Goal: Information Seeking & Learning: Learn about a topic

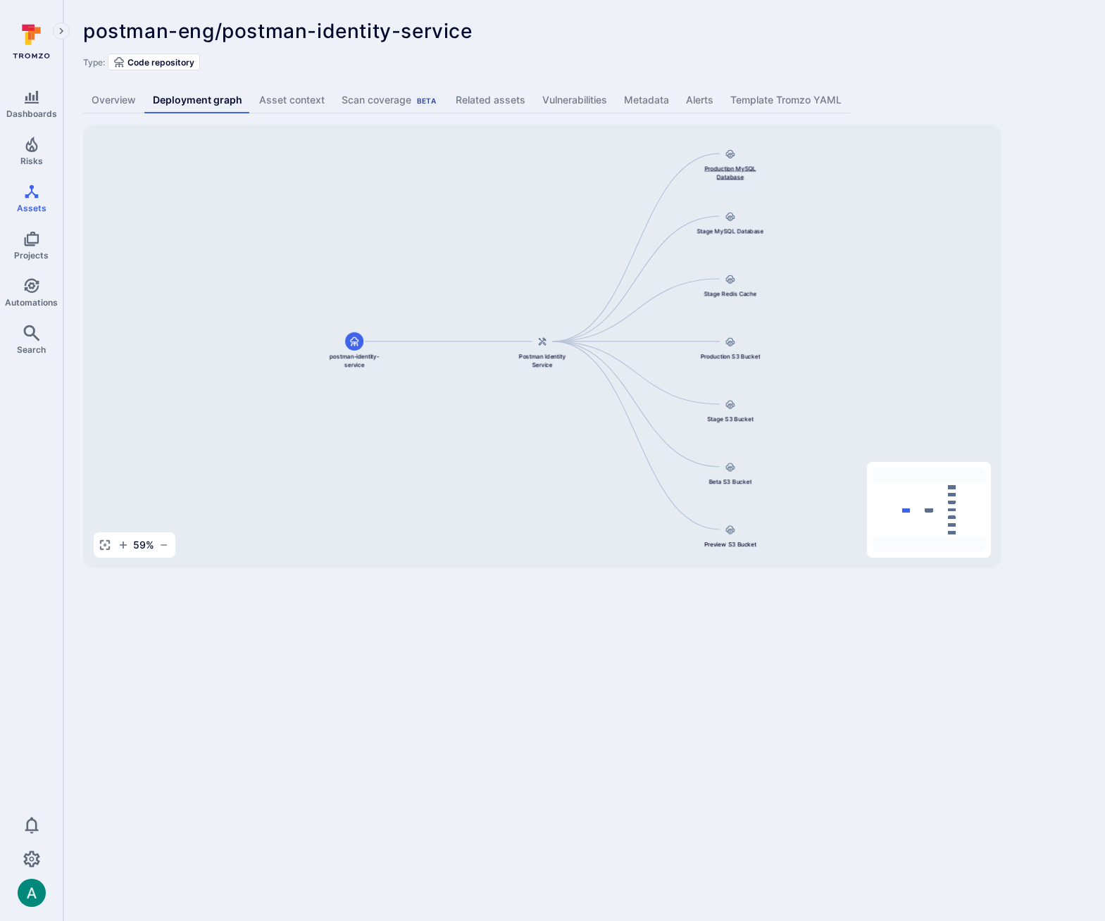
click at [728, 166] on span "Production MySQL Database" at bounding box center [730, 172] width 67 height 17
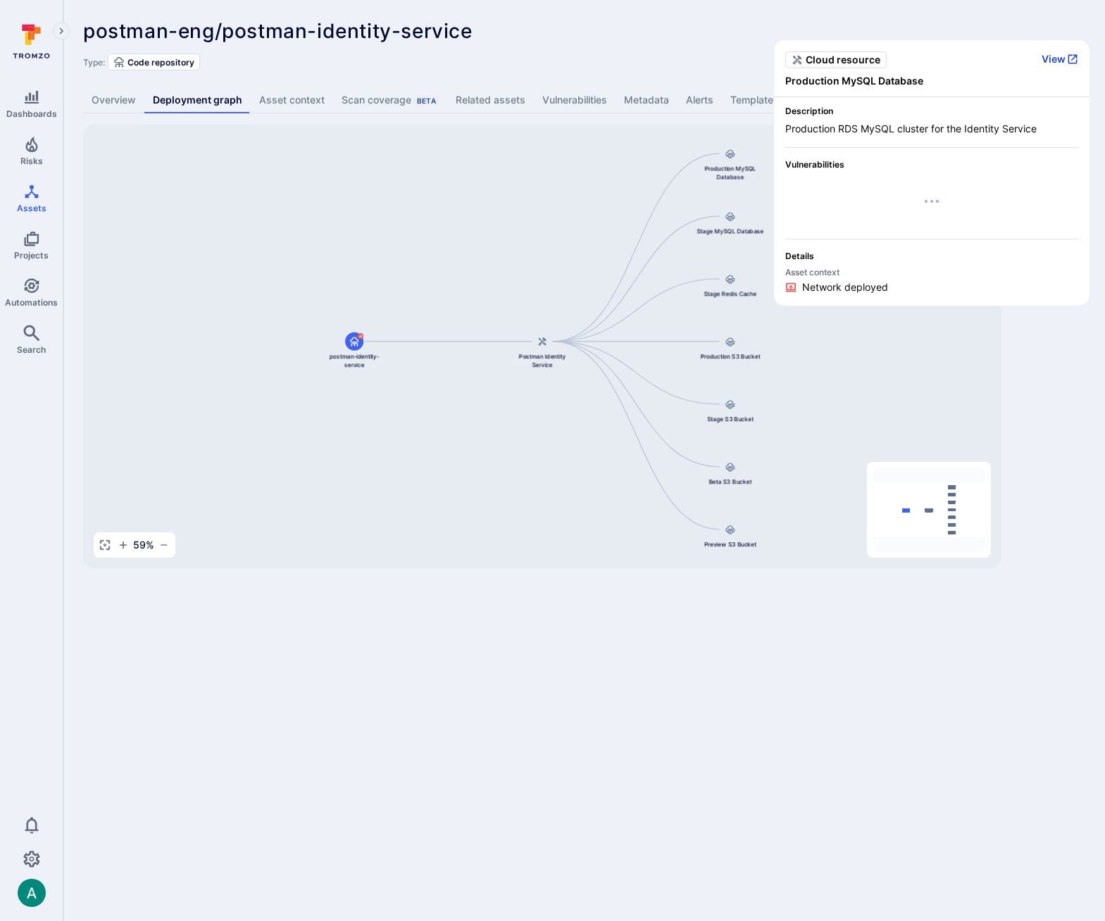
click at [1056, 57] on button "View" at bounding box center [1060, 59] width 37 height 13
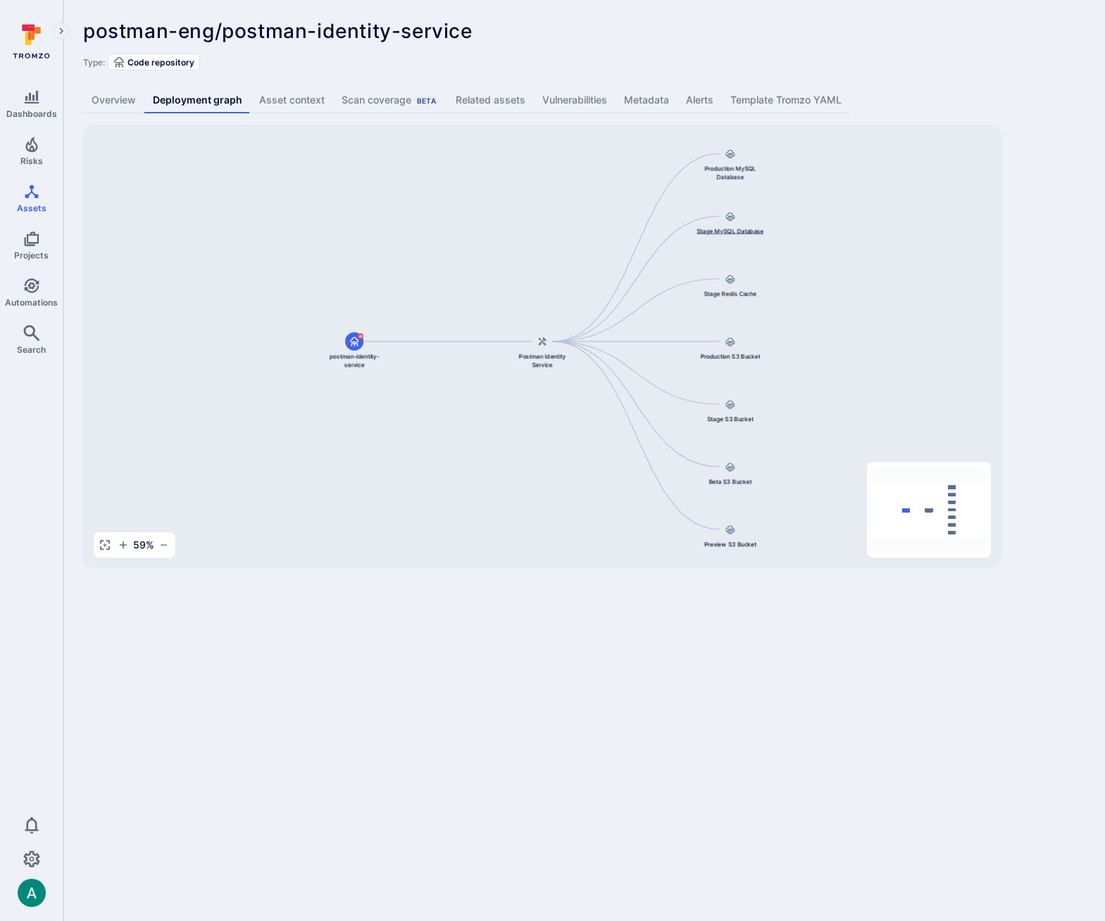
click at [728, 220] on icon at bounding box center [730, 217] width 9 height 8
click at [738, 232] on span "Stage MySQL Database" at bounding box center [730, 231] width 67 height 8
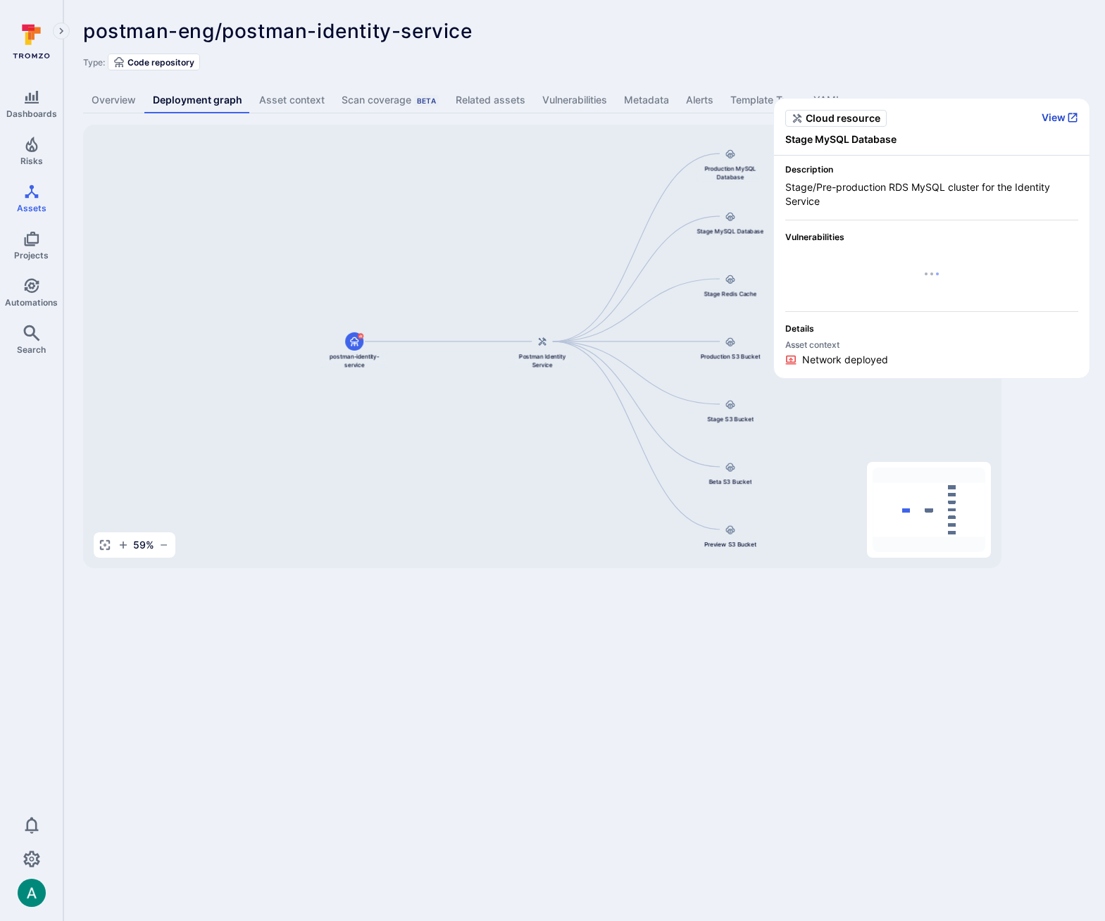
click at [1055, 116] on button "View" at bounding box center [1060, 117] width 37 height 13
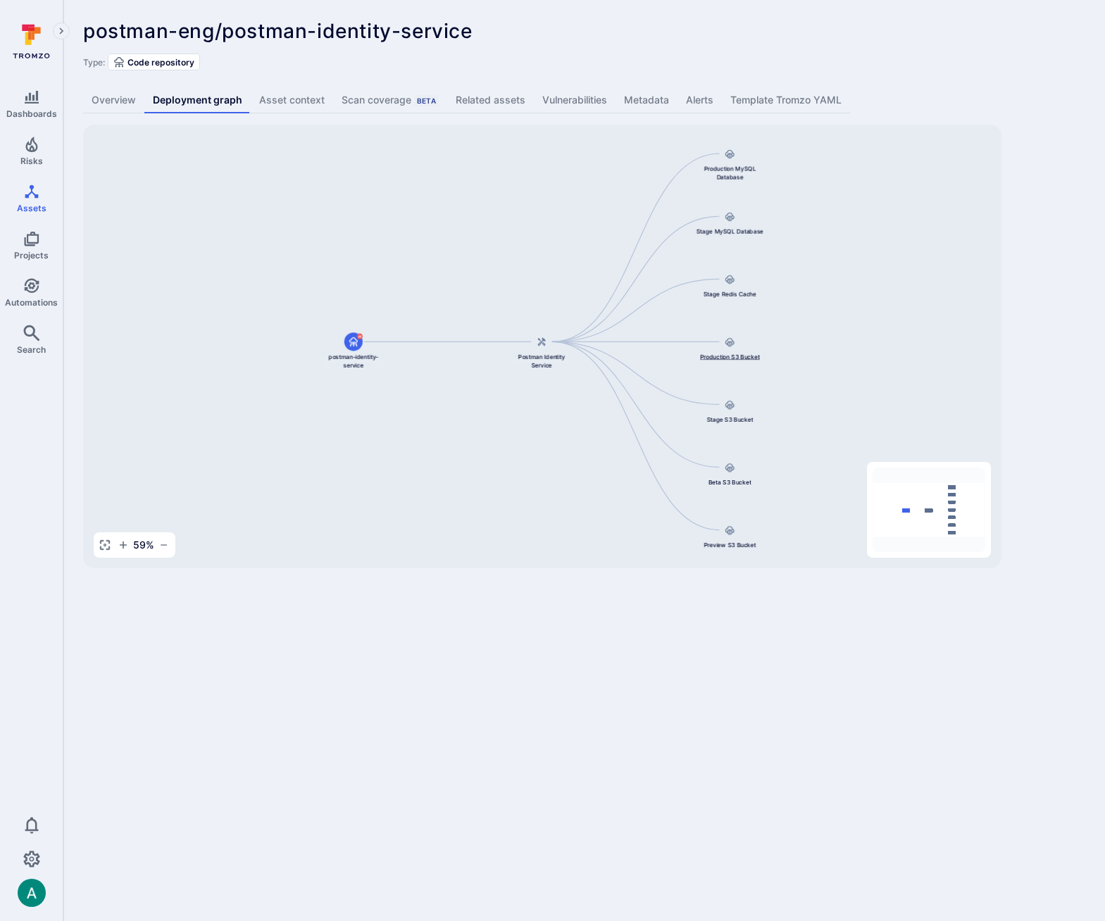
click at [724, 351] on div "Production S3 Bucket" at bounding box center [730, 346] width 67 height 28
click at [728, 348] on div at bounding box center [730, 341] width 18 height 18
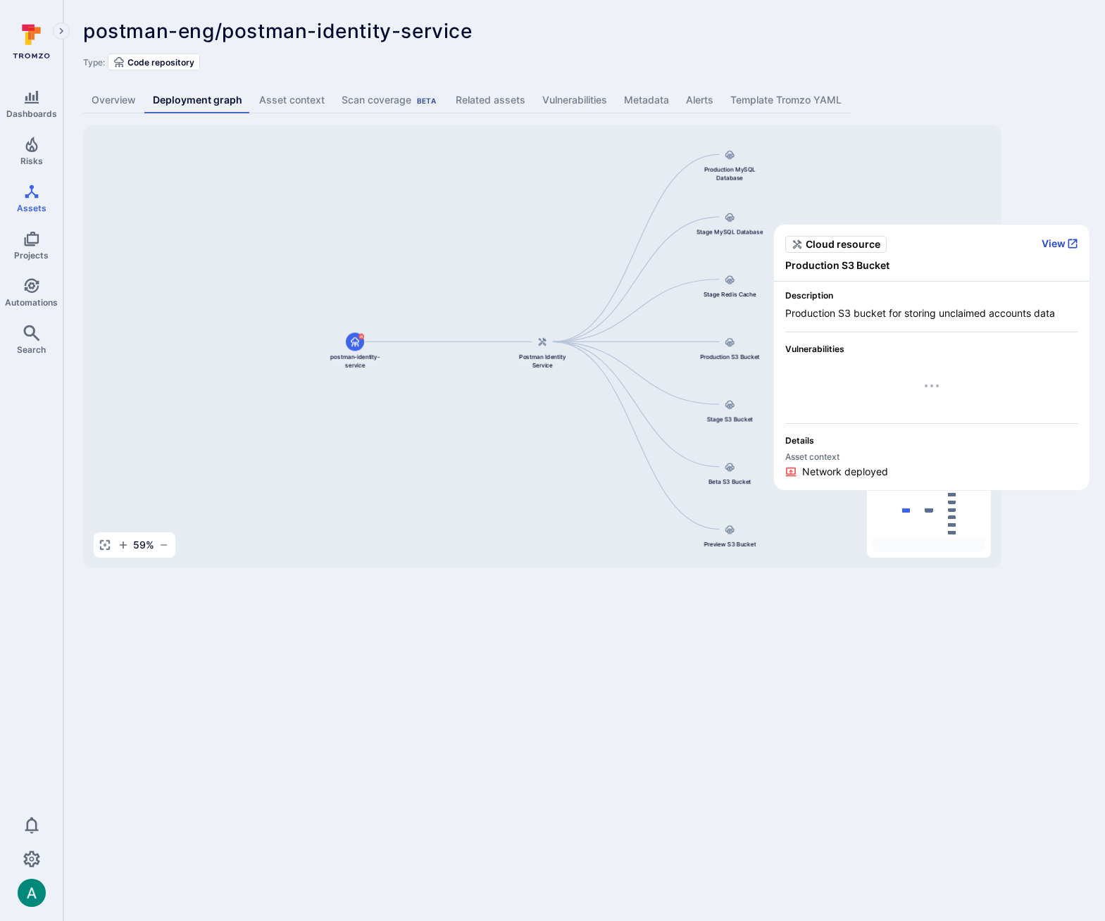
click at [1054, 244] on button "View" at bounding box center [1060, 243] width 37 height 13
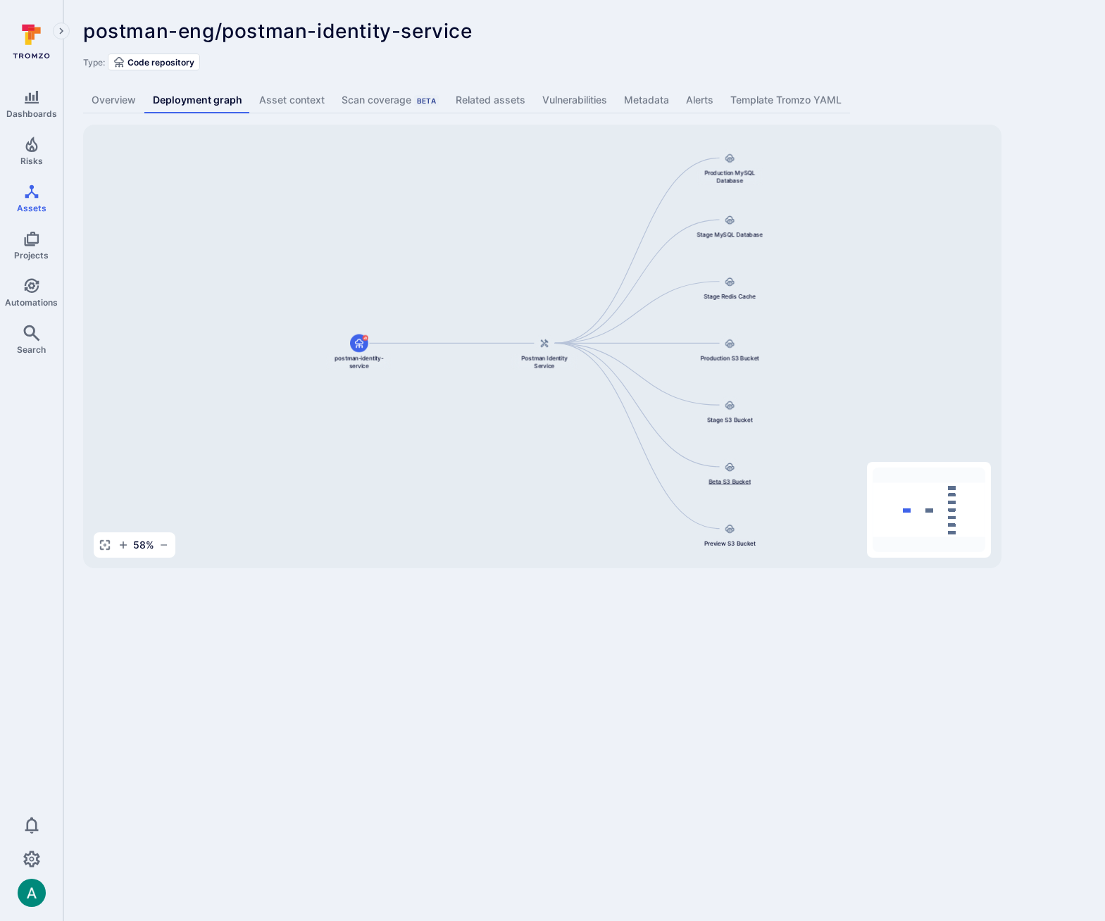
click at [728, 471] on icon at bounding box center [730, 467] width 10 height 10
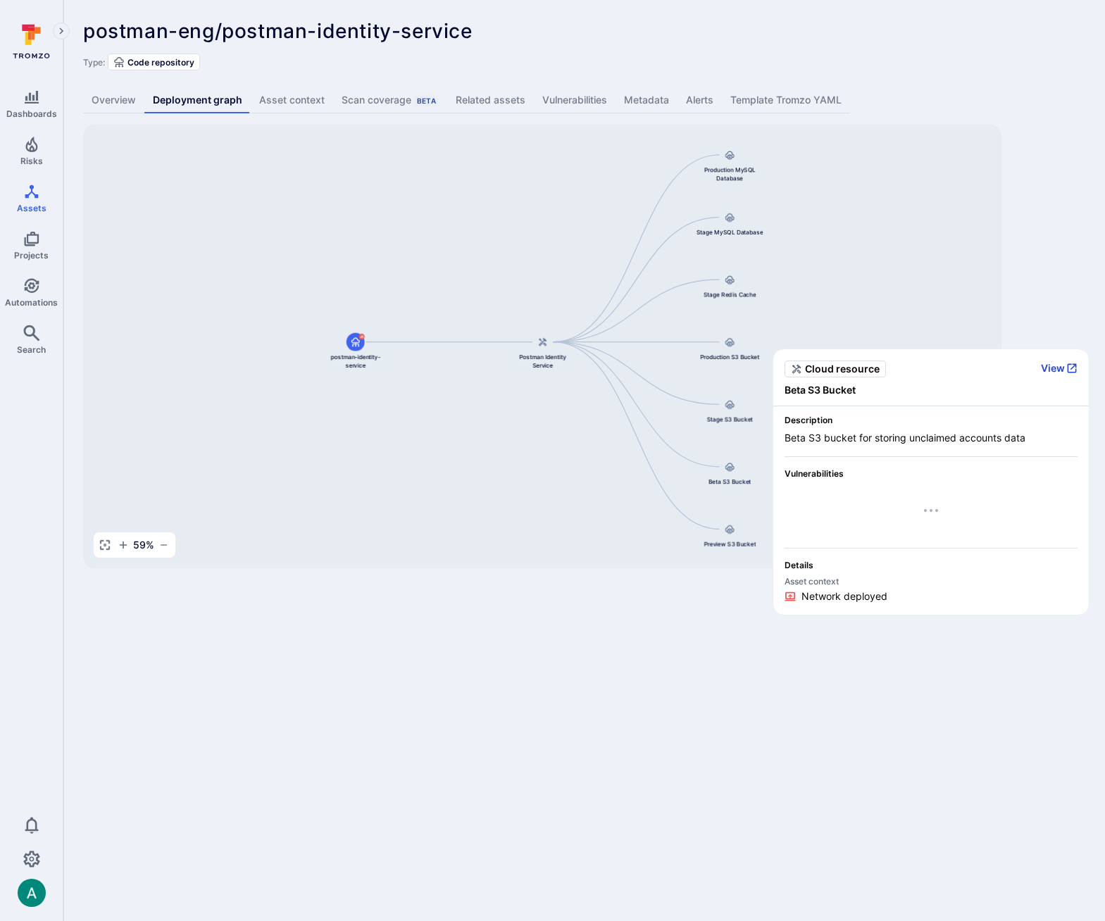
click at [1059, 369] on button "View" at bounding box center [1059, 368] width 37 height 13
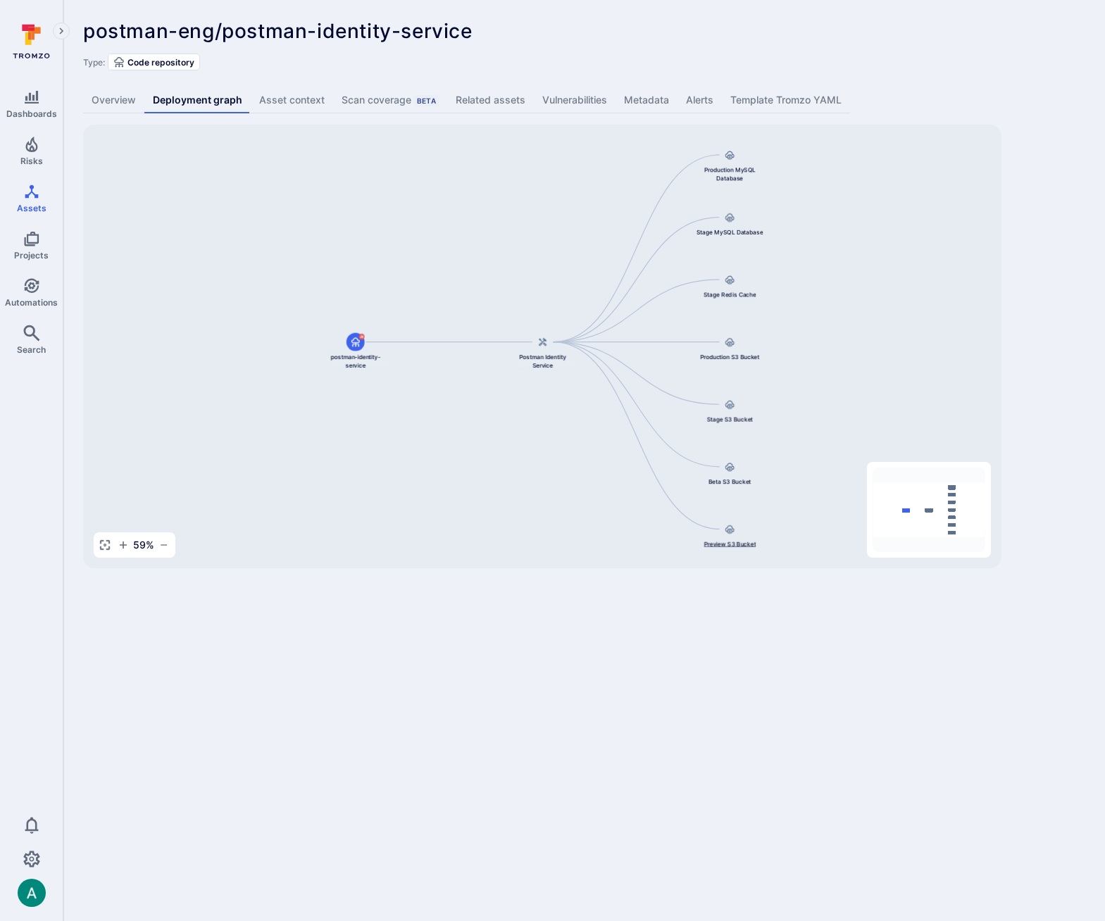
click at [729, 530] on icon at bounding box center [730, 529] width 9 height 8
click at [727, 540] on span "Preview S3 Bucket" at bounding box center [730, 544] width 52 height 8
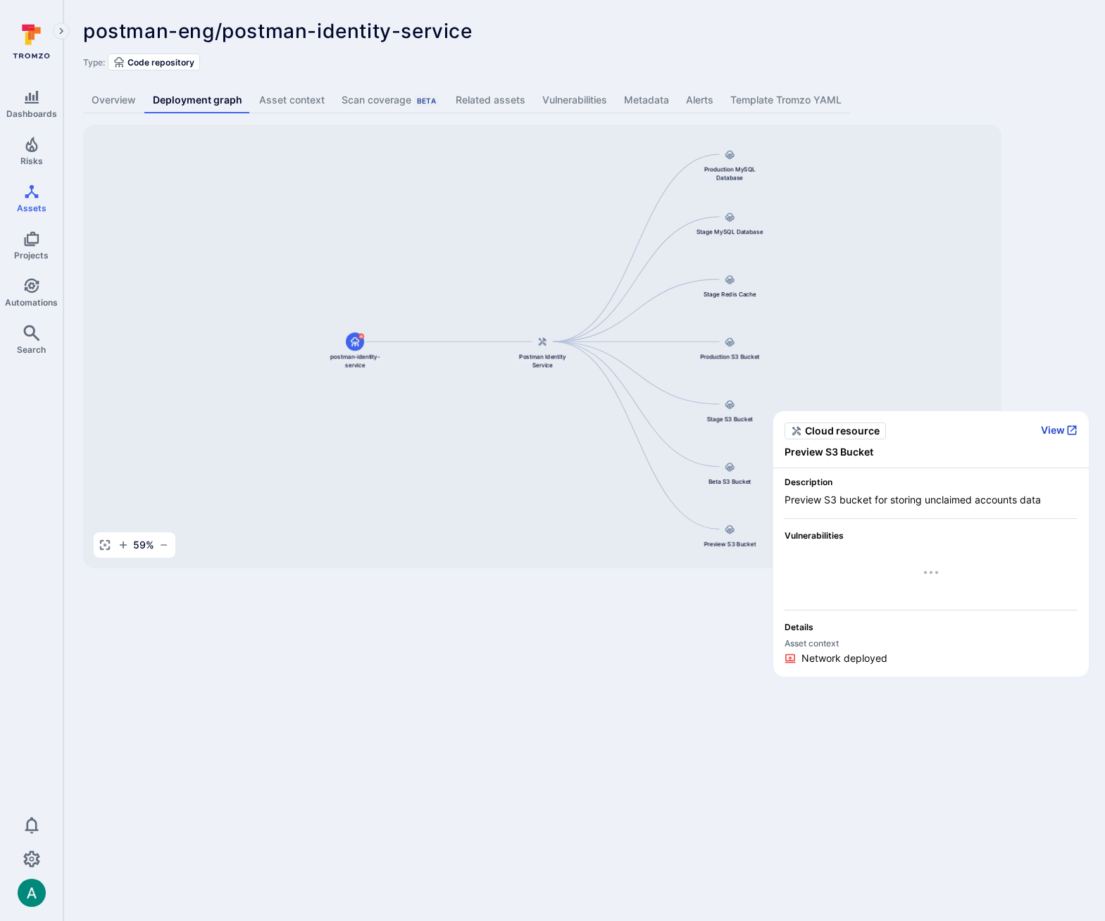
click at [1059, 431] on button "View" at bounding box center [1059, 430] width 37 height 13
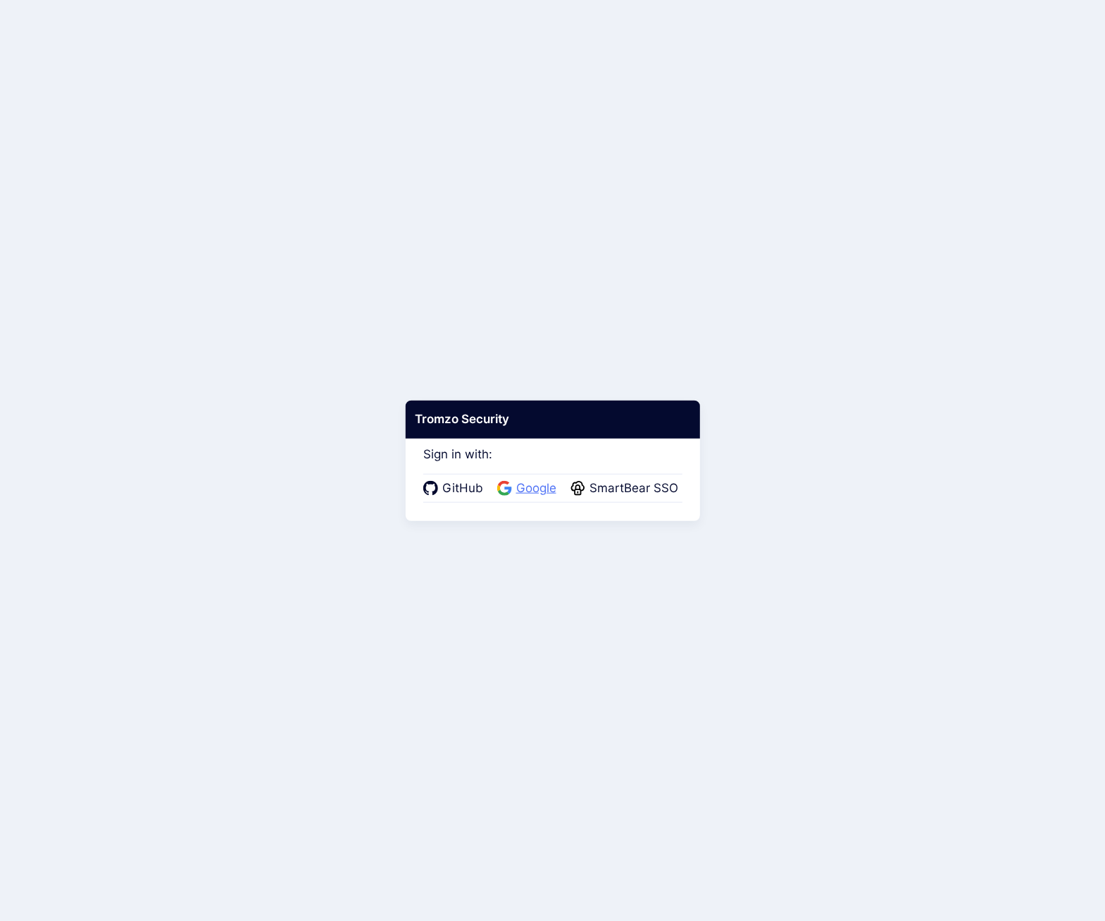
click at [541, 488] on span "Google" at bounding box center [536, 489] width 49 height 18
